Goal: Complete application form: Complete application form

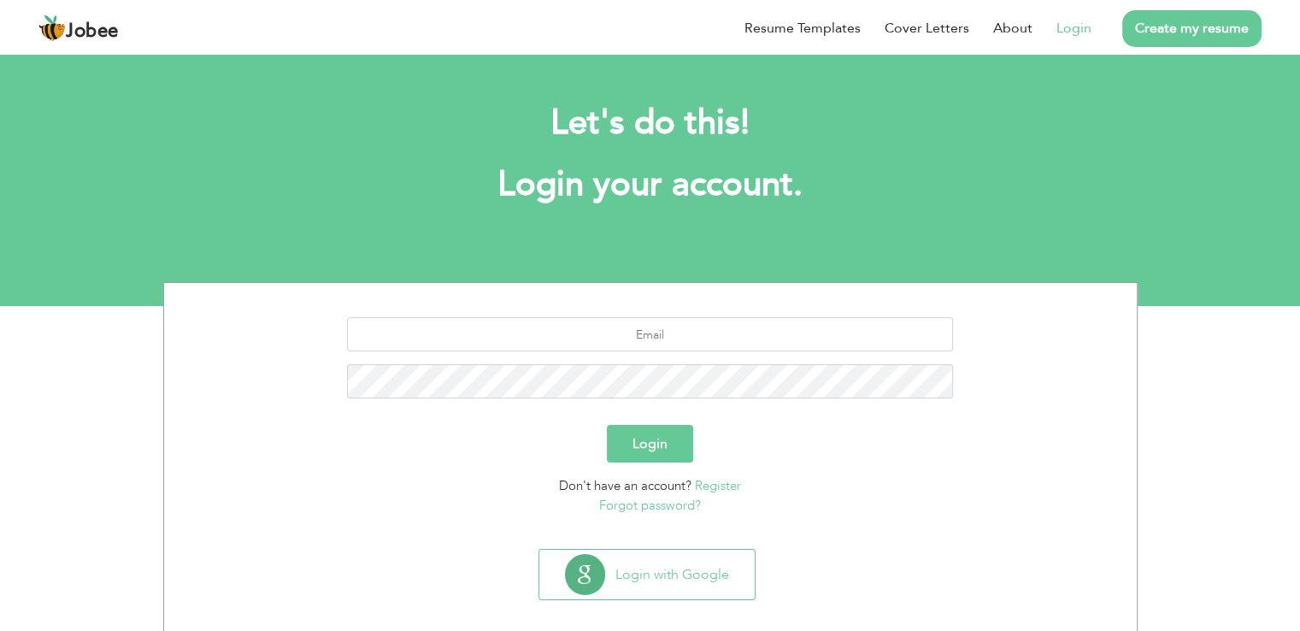
click at [1070, 24] on link "Login" at bounding box center [1073, 28] width 35 height 21
click at [657, 324] on input "text" at bounding box center [650, 334] width 606 height 34
type input "s"
type input "Shazma_acca@yahoo.com"
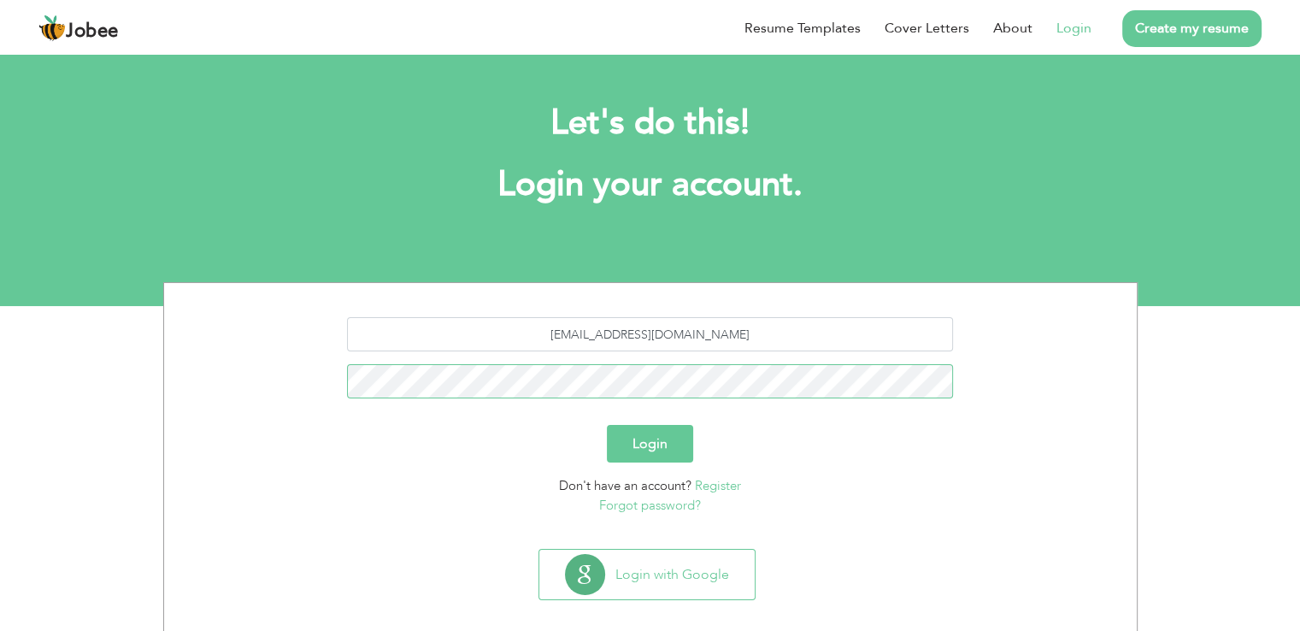
click at [607, 425] on button "Login" at bounding box center [650, 444] width 86 height 38
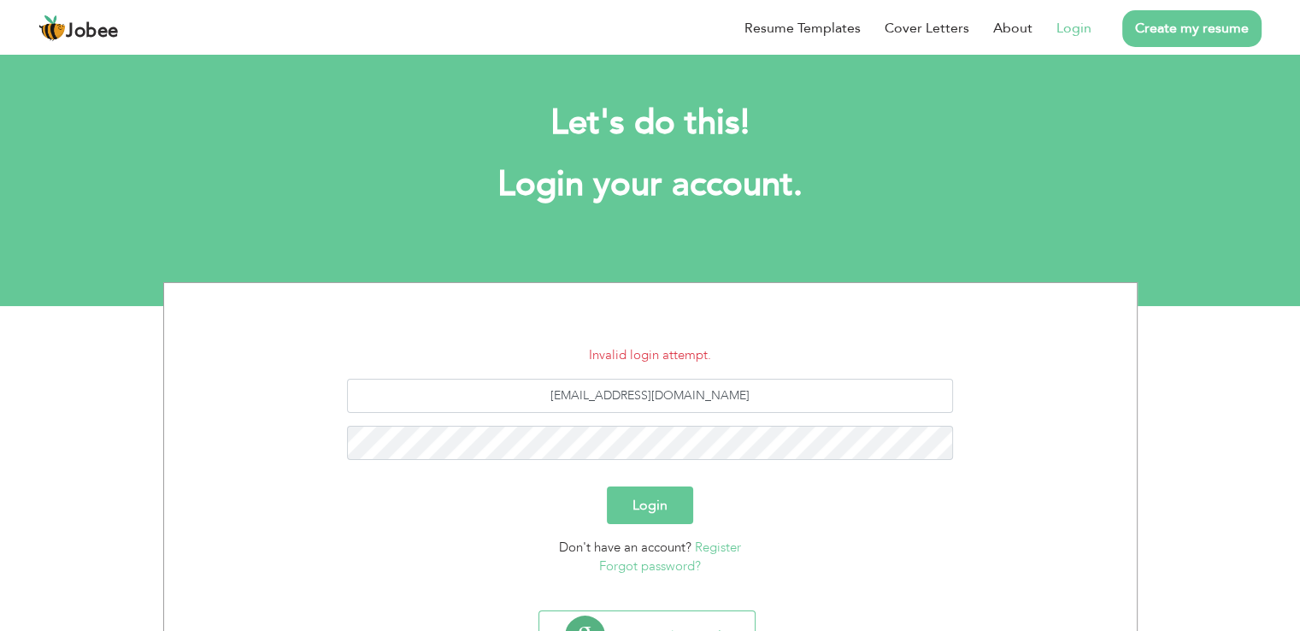
scroll to position [79, 0]
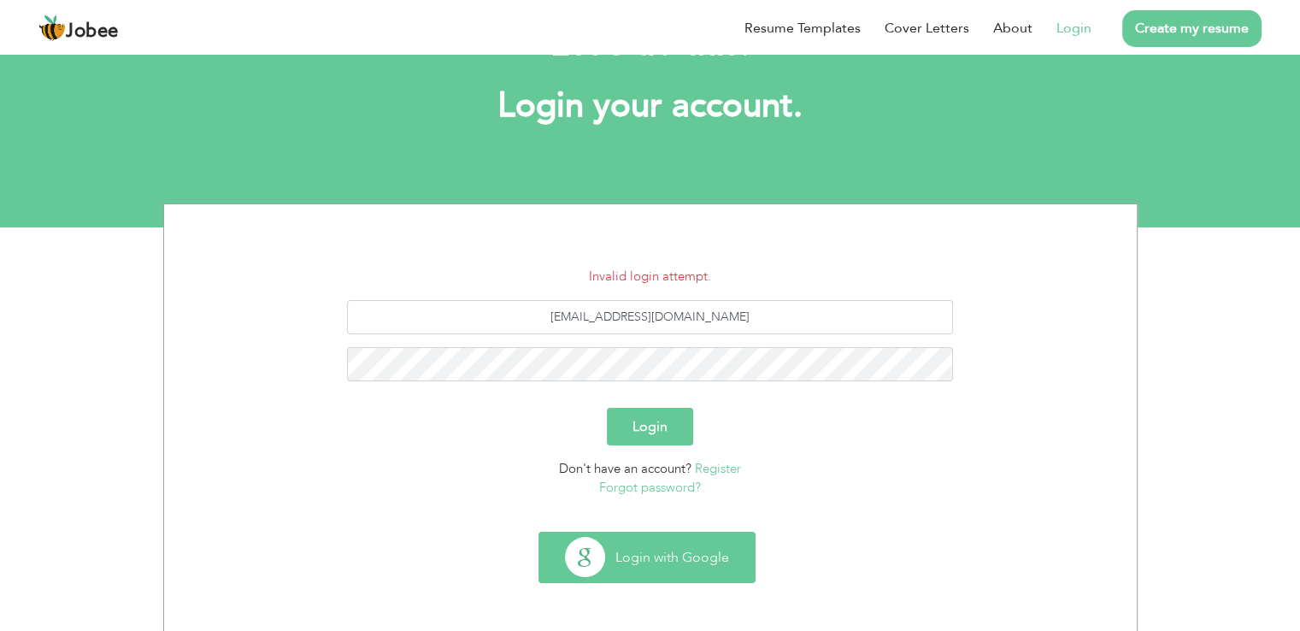
click at [673, 567] on button "Login with Google" at bounding box center [646, 557] width 215 height 50
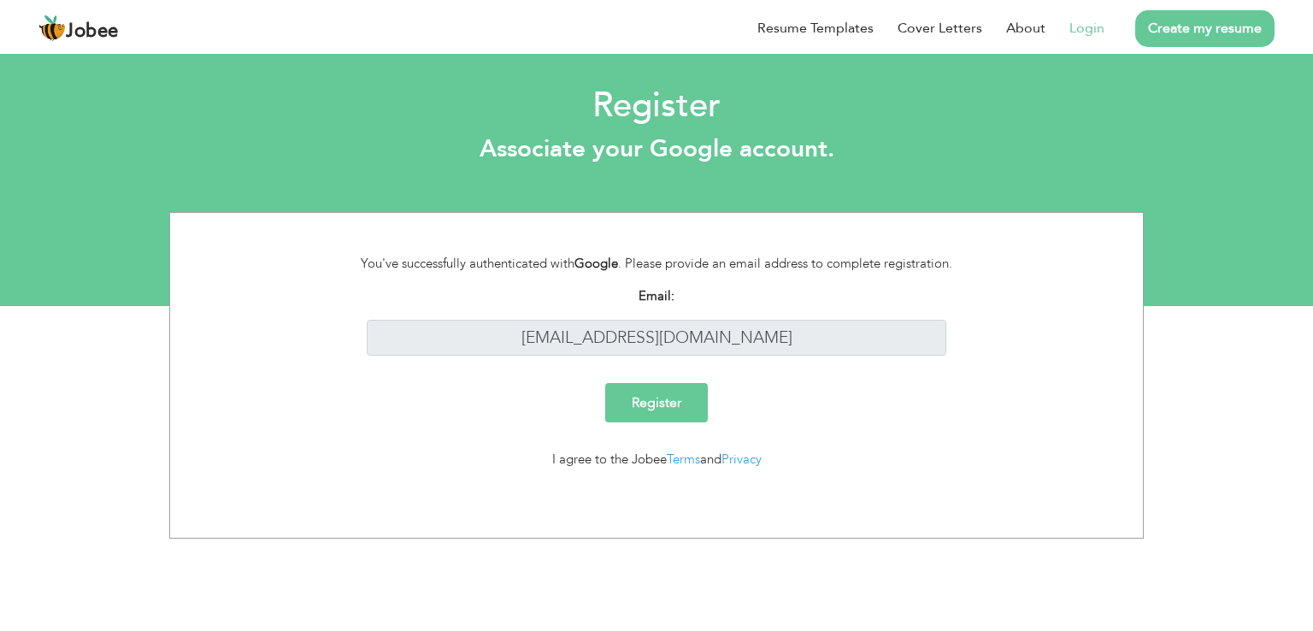
click at [682, 402] on input "Register" at bounding box center [656, 402] width 103 height 39
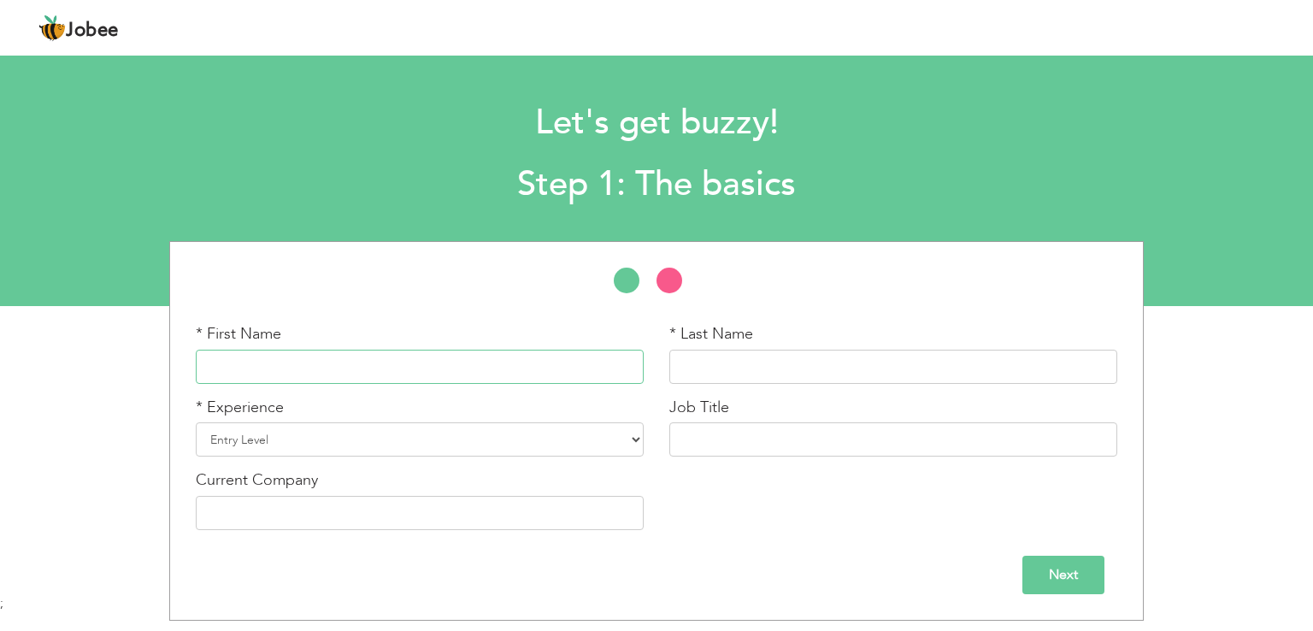
click at [415, 367] on input "text" at bounding box center [420, 367] width 448 height 34
type input "Shazma"
click at [713, 373] on input "text" at bounding box center [893, 367] width 448 height 34
type input "Ijaz"
click at [509, 436] on select "Entry Level Less than 1 Year 1 Year 2 Years 3 Years 4 Years 5 Years 6 Years 7 Y…" at bounding box center [420, 439] width 448 height 34
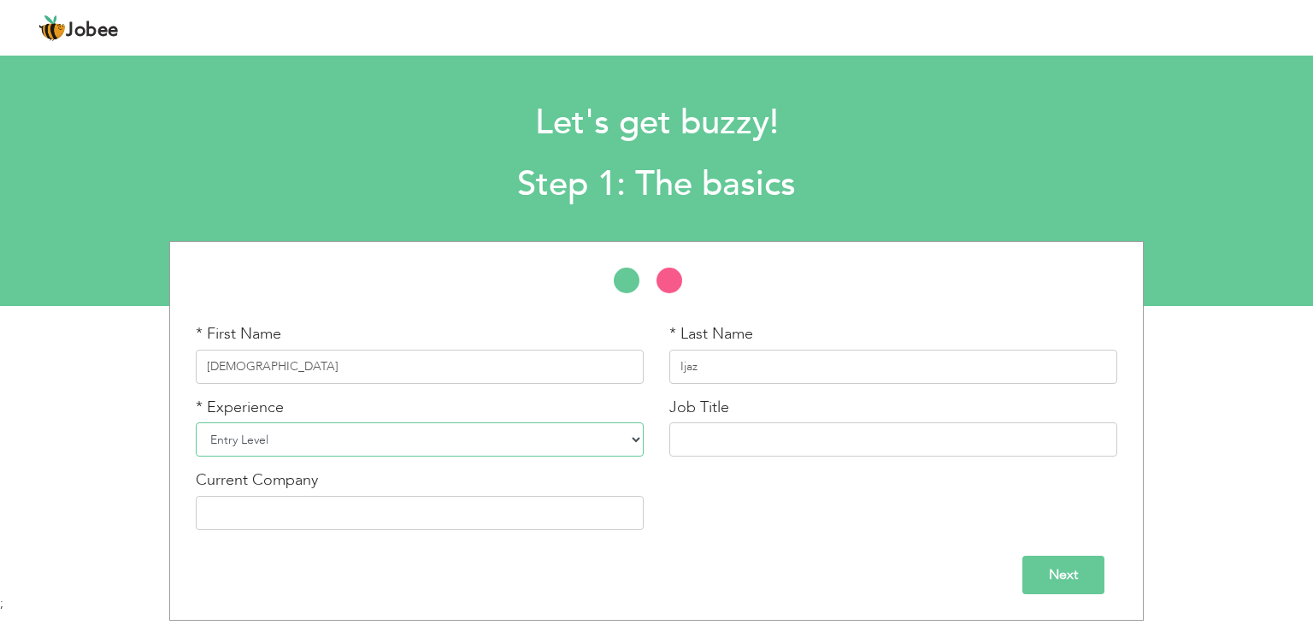
select select "10"
click at [196, 422] on select "Entry Level Less than 1 Year 1 Year 2 Years 3 Years 4 Years 5 Years 6 Years 7 Y…" at bounding box center [420, 439] width 448 height 34
click at [726, 438] on input "text" at bounding box center [893, 439] width 448 height 34
type input "Payroll Manager"
click at [470, 519] on input "text" at bounding box center [420, 513] width 448 height 34
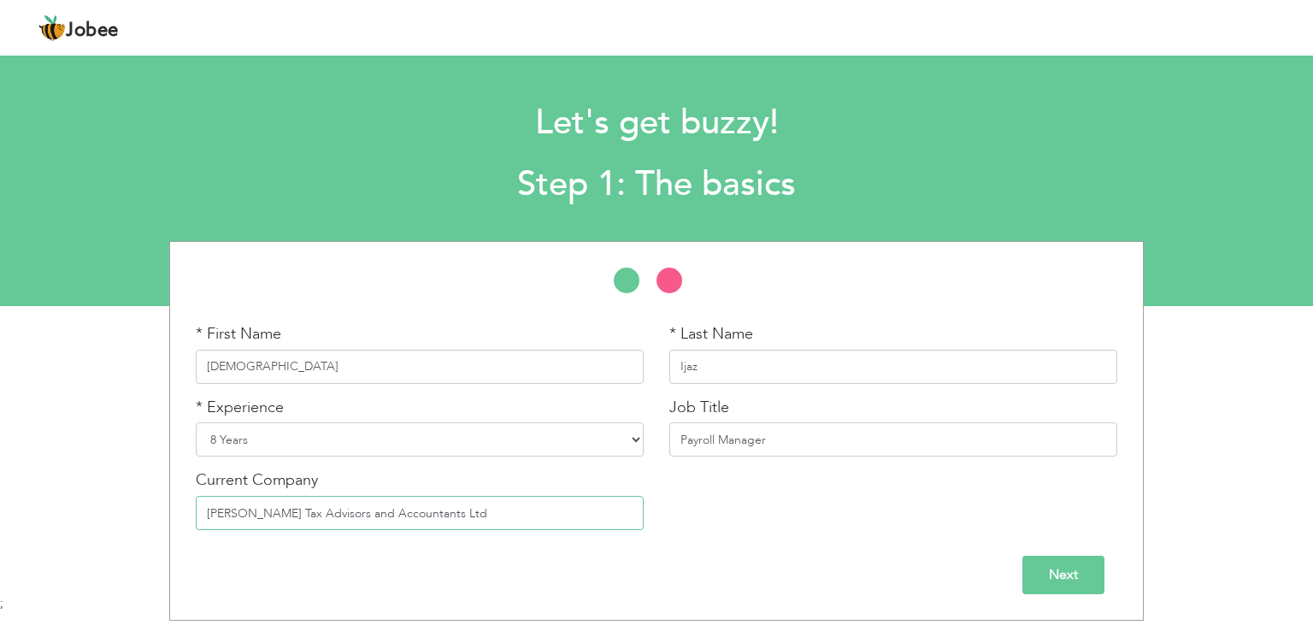
click at [308, 506] on input "Churchill Tax Advisors and Accountants Ltd" at bounding box center [420, 513] width 448 height 34
type input "Churchill Tax Advisers and Accountants Ltd"
click at [1052, 578] on input "Next" at bounding box center [1063, 575] width 82 height 38
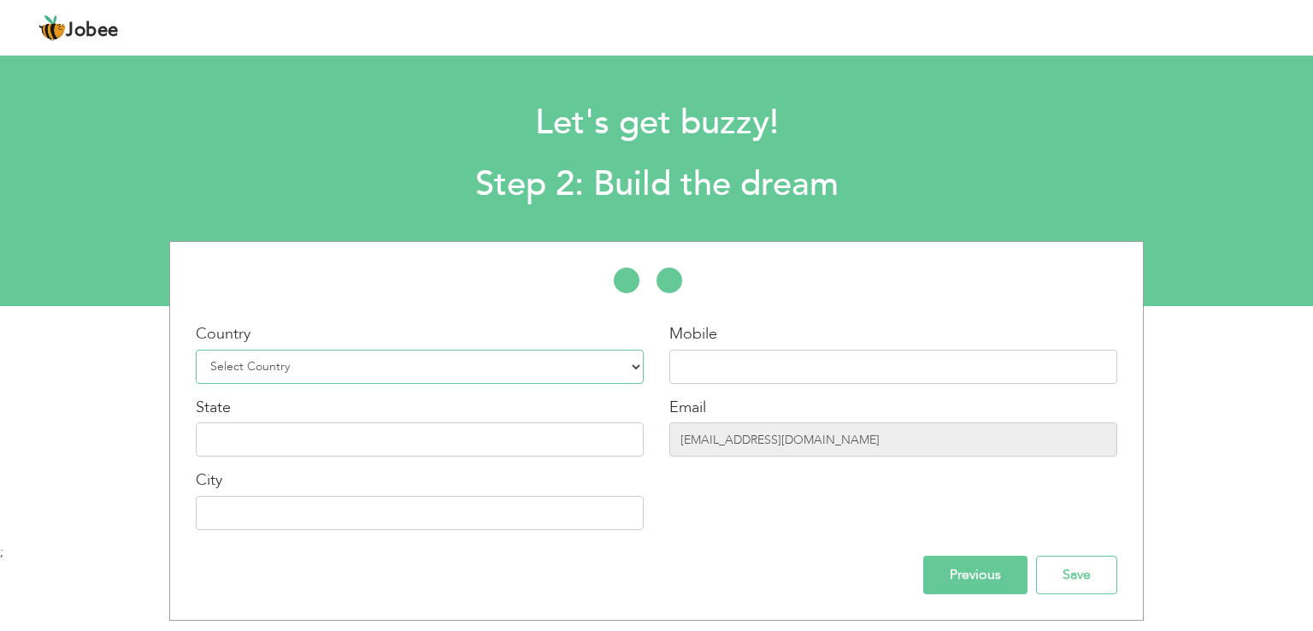
click at [376, 360] on select "Select Country Afghanistan Albania Algeria American Samoa Andorra Angola Anguil…" at bounding box center [420, 367] width 448 height 34
select select "166"
click at [196, 350] on select "Select Country Afghanistan Albania Algeria American Samoa Andorra Angola Anguil…" at bounding box center [420, 367] width 448 height 34
click at [711, 360] on input "text" at bounding box center [893, 367] width 448 height 34
type input "03214749873"
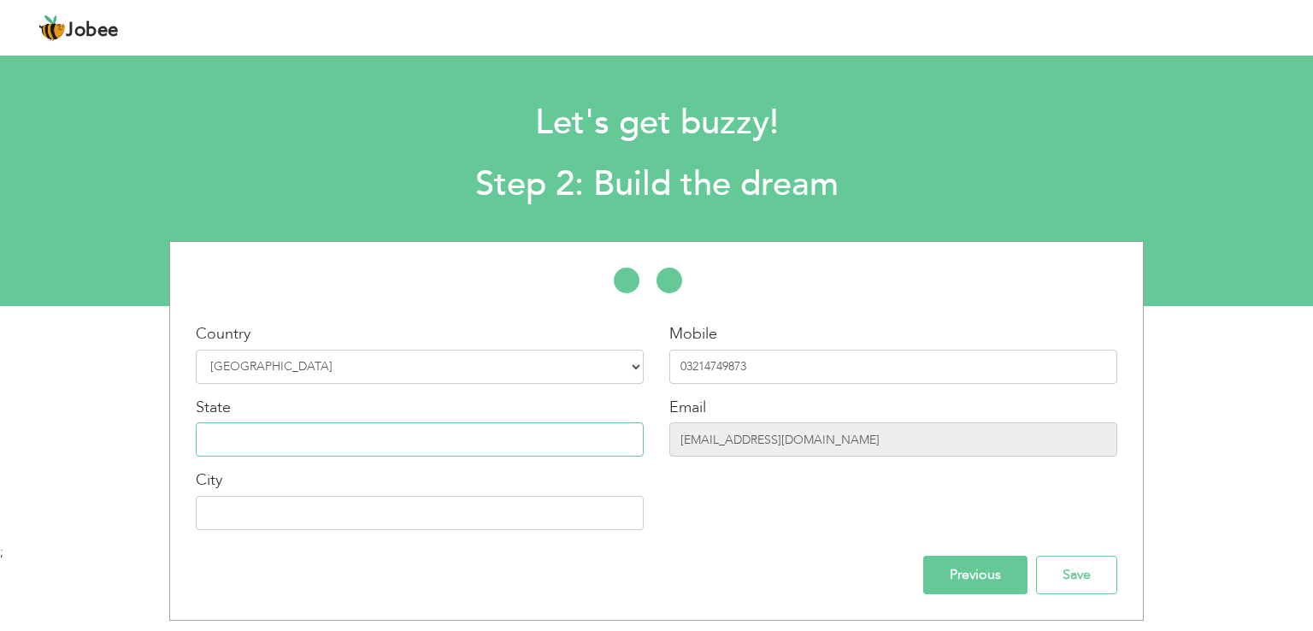
click at [260, 438] on input "text" at bounding box center [420, 439] width 448 height 34
type input "p"
type input "Pakistan"
click at [239, 510] on input "text" at bounding box center [420, 513] width 448 height 34
type input "Lahore"
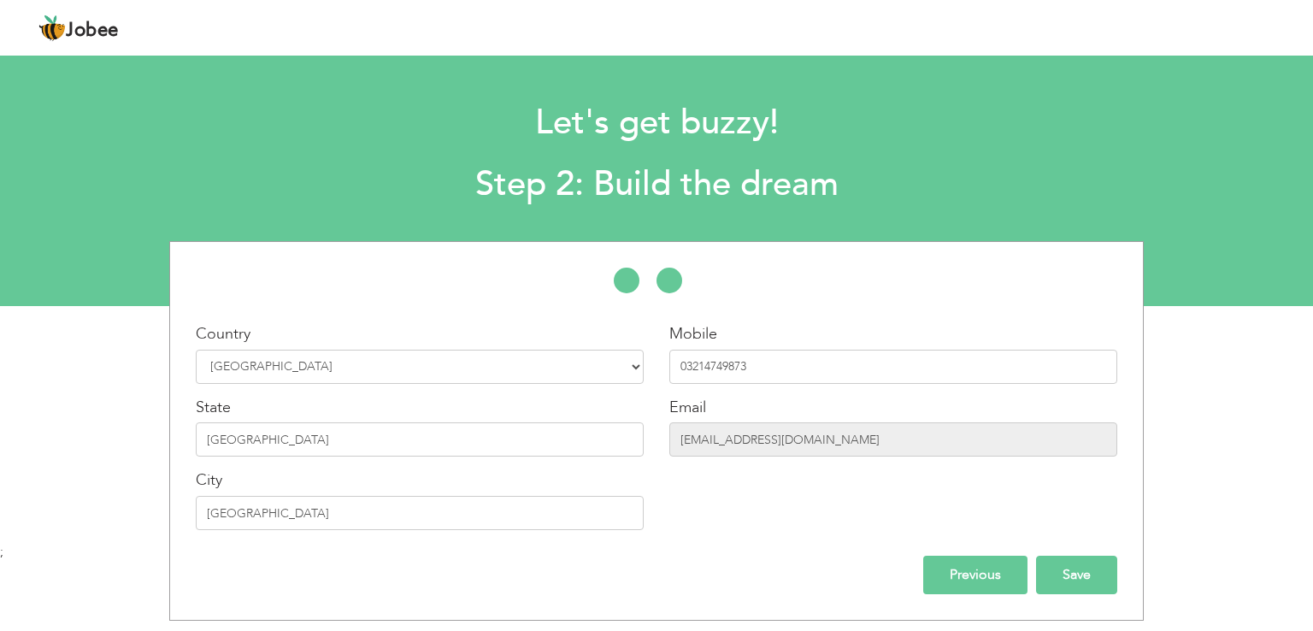
click at [1103, 573] on input "Save" at bounding box center [1076, 575] width 81 height 38
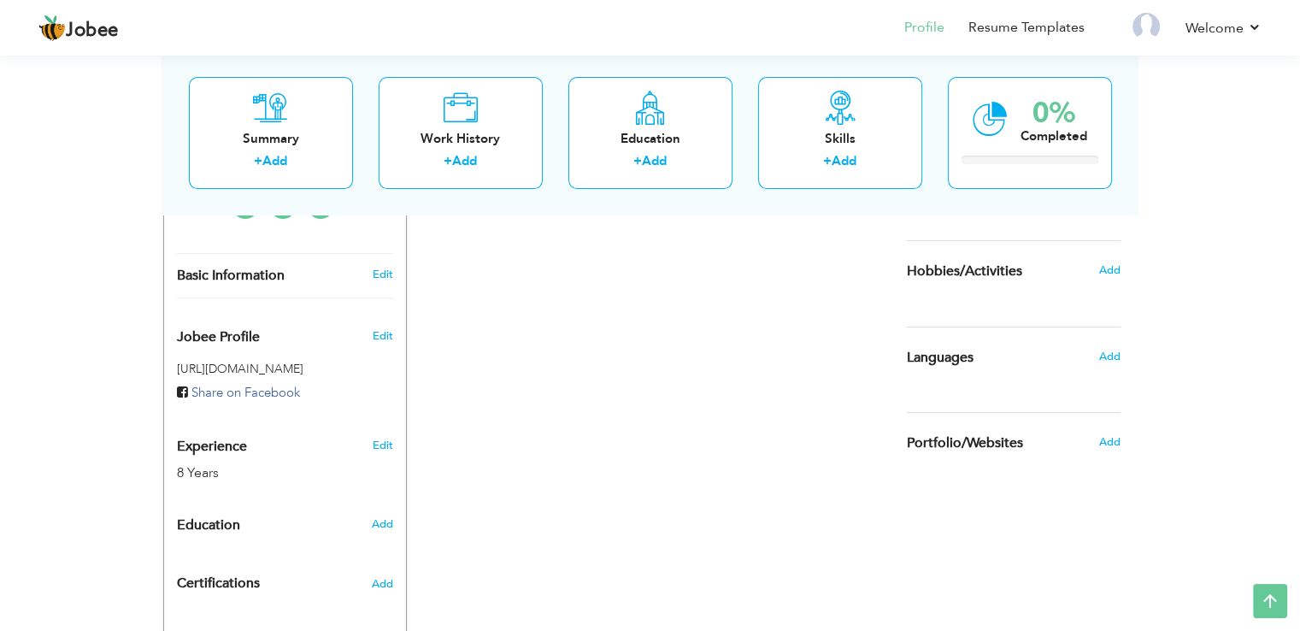
scroll to position [476, 0]
